Goal: Task Accomplishment & Management: Manage account settings

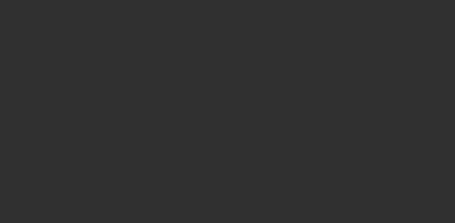
select select "10"
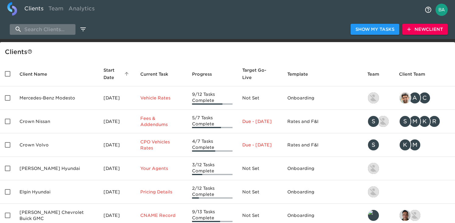
click at [45, 30] on input "search" at bounding box center [43, 29] width 66 height 11
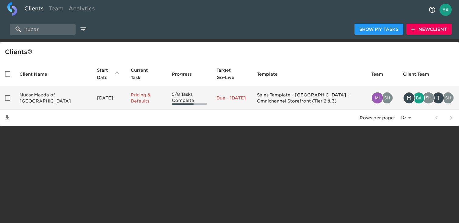
type input "nucar"
click at [41, 92] on td "Nucar Mazda of [GEOGRAPHIC_DATA]" at bounding box center [53, 97] width 77 height 23
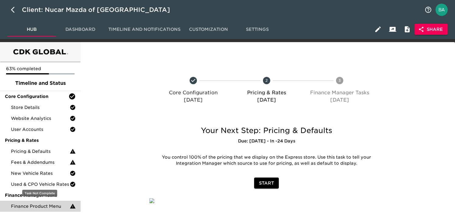
click at [50, 206] on span "Finance Product Menu" at bounding box center [40, 206] width 59 height 6
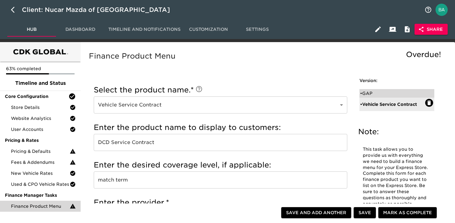
click at [373, 93] on div "• GAP" at bounding box center [392, 93] width 65 height 6
type input "GAP"
type input "DCD Gap"
type input "term of loan"
type input "DCD Gap"
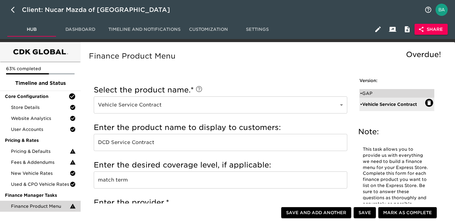
checkbox input "false"
radio input "true"
radio input "false"
type input "699.00"
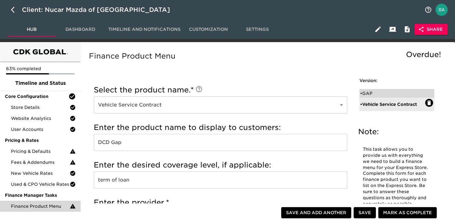
radio input "false"
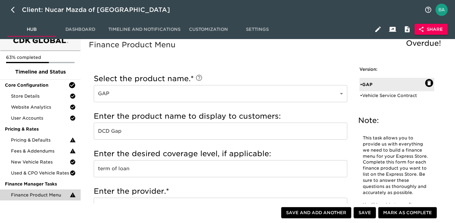
scroll to position [22, 0]
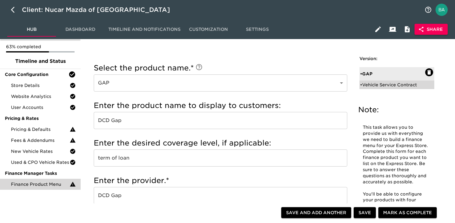
click at [376, 81] on div "• Vehicle Service Contract" at bounding box center [397, 84] width 75 height 9
type input "Vehicle Service Contract"
type input "DCD Service Contract"
type input "match term"
type input "DCD Service Contract"
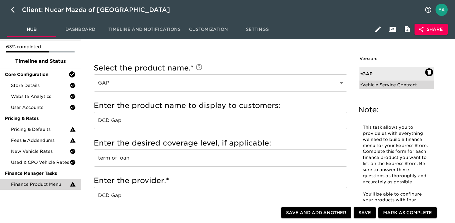
checkbox input "true"
radio input "false"
radio input "true"
type input "95136"
radio input "true"
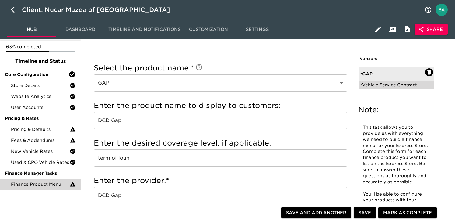
type input "2000.00"
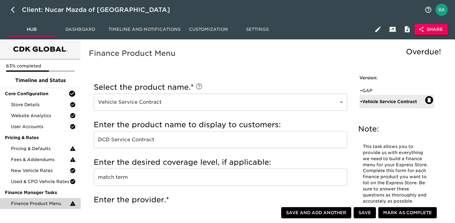
scroll to position [0, 0]
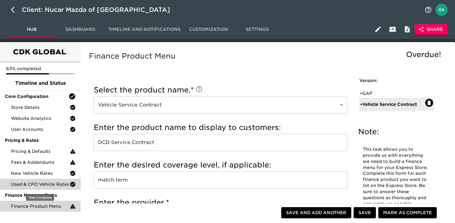
click at [44, 186] on span "Used & CPO Vehicle Rates" at bounding box center [40, 184] width 59 height 6
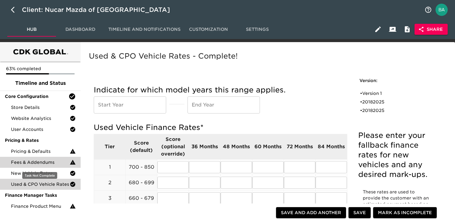
click at [37, 165] on span "Fees & Addendums" at bounding box center [40, 162] width 59 height 6
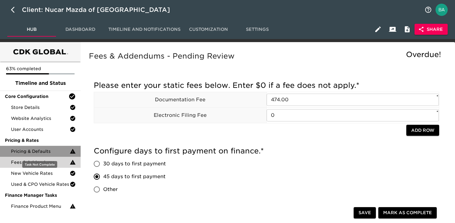
click at [26, 151] on span "Pricing & Defaults" at bounding box center [40, 151] width 59 height 6
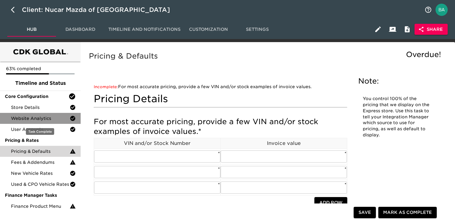
click at [27, 116] on span "Website Analytics" at bounding box center [40, 118] width 59 height 6
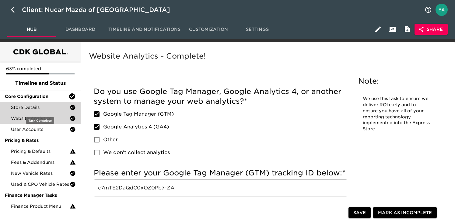
click at [29, 108] on span "Store Details" at bounding box center [40, 107] width 59 height 6
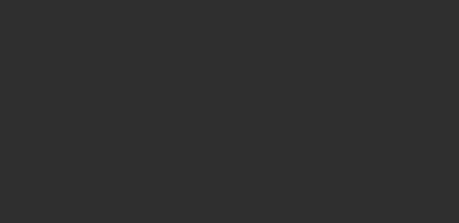
select select "10"
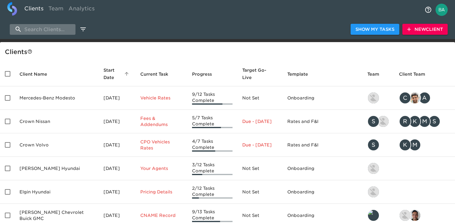
click at [58, 32] on input "search" at bounding box center [43, 29] width 66 height 11
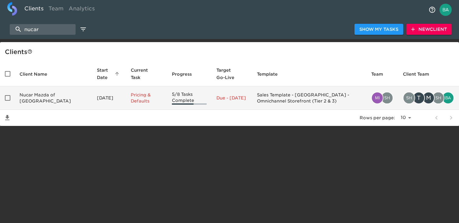
type input "nucar"
click at [46, 97] on td "Nucar Mazda of [GEOGRAPHIC_DATA]" at bounding box center [53, 97] width 77 height 23
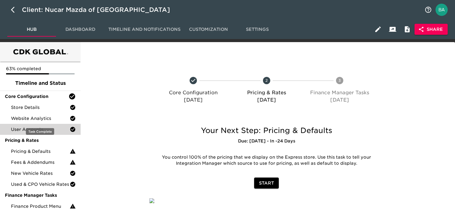
click at [32, 126] on span "User Accounts" at bounding box center [40, 129] width 59 height 6
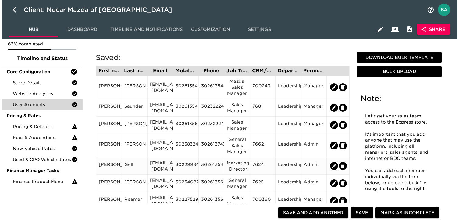
scroll to position [28, 0]
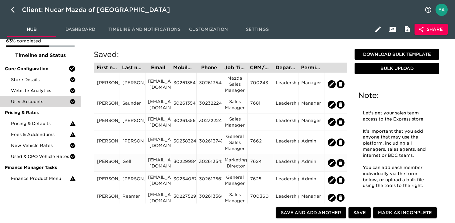
click at [163, 161] on div "tgell@nucar.com" at bounding box center [158, 163] width 20 height 12
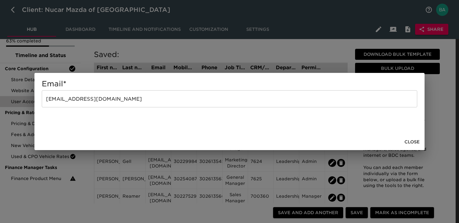
click at [65, 99] on input "tgell@nucar.com" at bounding box center [229, 98] width 375 height 17
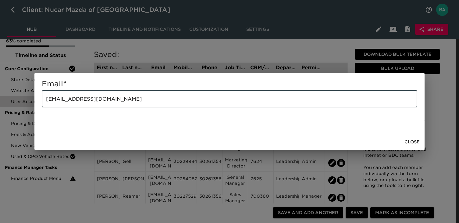
click at [65, 99] on input "tgell@nucar.com" at bounding box center [229, 98] width 375 height 17
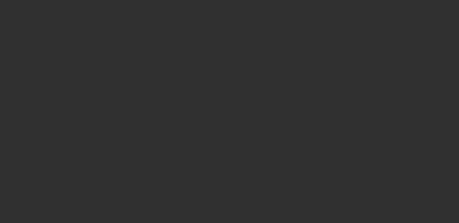
select select "10"
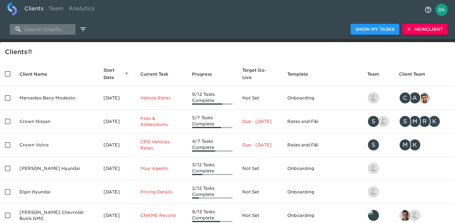
click at [50, 29] on input "search" at bounding box center [43, 29] width 66 height 11
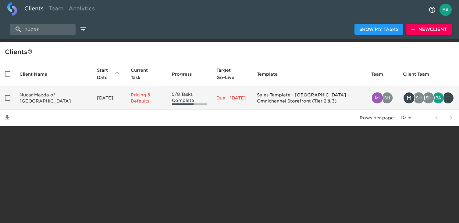
type input "nucar"
click at [49, 100] on td "Nucar Mazda of [GEOGRAPHIC_DATA]" at bounding box center [53, 97] width 77 height 23
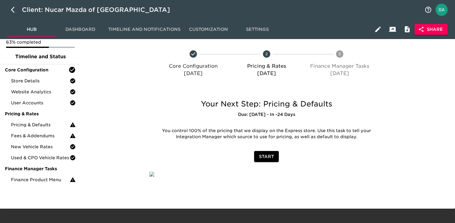
scroll to position [47, 0]
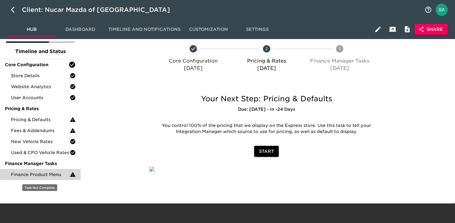
click at [51, 169] on div "Finance Product Menu" at bounding box center [40, 174] width 81 height 11
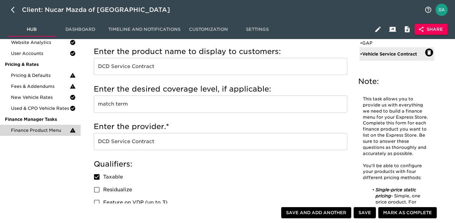
scroll to position [5, 0]
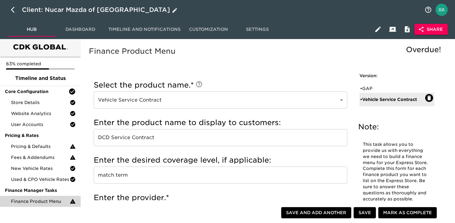
click at [70, 8] on div "Client: Nucar Mazda of [GEOGRAPHIC_DATA]" at bounding box center [100, 10] width 157 height 10
click at [70, 8] on input "Nucar Mazda of [GEOGRAPHIC_DATA]" at bounding box center [221, 10] width 399 height 10
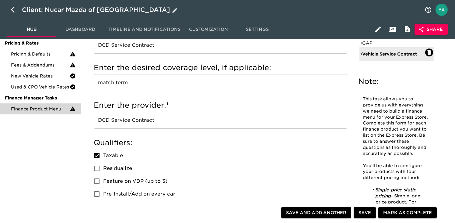
scroll to position [106, 0]
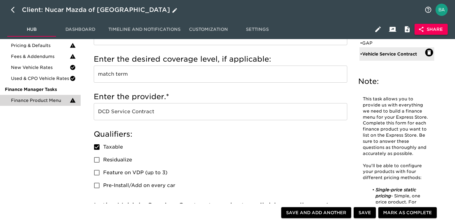
click at [135, 114] on input "DCD Service Contract" at bounding box center [221, 111] width 254 height 17
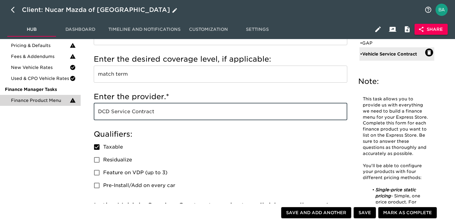
click at [135, 114] on input "DCD Service Contract" at bounding box center [221, 111] width 254 height 17
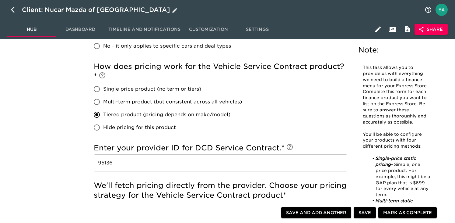
scroll to position [331, 0]
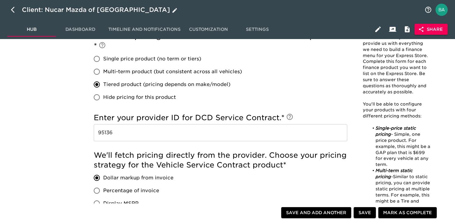
click at [108, 131] on input "95136" at bounding box center [221, 132] width 254 height 17
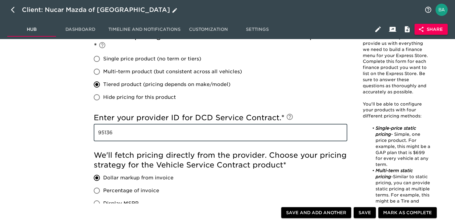
click at [108, 131] on input "95136" at bounding box center [221, 132] width 254 height 17
